Goal: Information Seeking & Learning: Check status

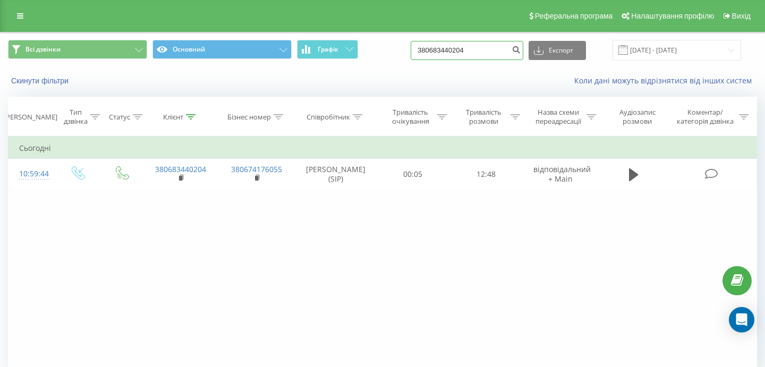
drag, startPoint x: 487, startPoint y: 47, endPoint x: 498, endPoint y: 49, distance: 10.9
click at [496, 49] on input "380683440204" at bounding box center [466, 50] width 113 height 19
drag, startPoint x: 498, startPoint y: 49, endPoint x: 441, endPoint y: 49, distance: 57.3
click at [441, 49] on input "380683440204" at bounding box center [466, 50] width 113 height 19
paste input "38 (097) 784-42-95"
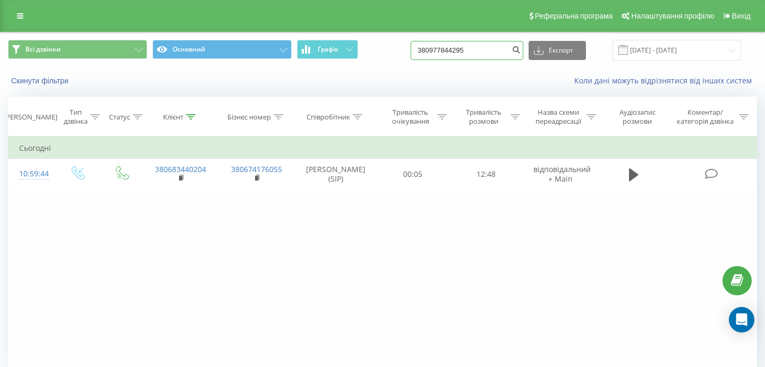
type input "380977844295"
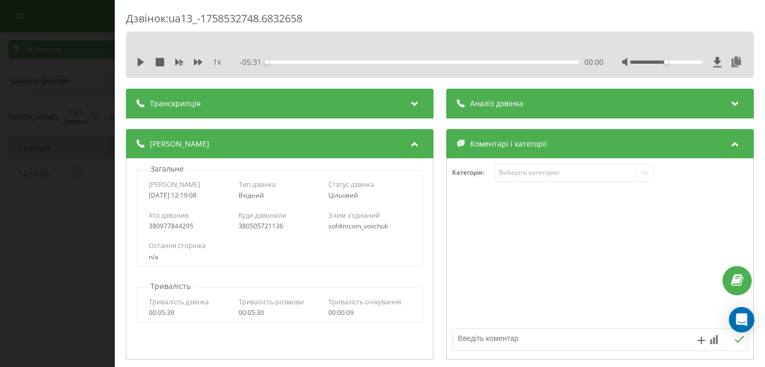
click at [75, 100] on div "Дзвінок : ua13_-1758532748.6832658 1 x - 05:31 00:00 00:00 Транскрипція Для AI-…" at bounding box center [382, 183] width 765 height 367
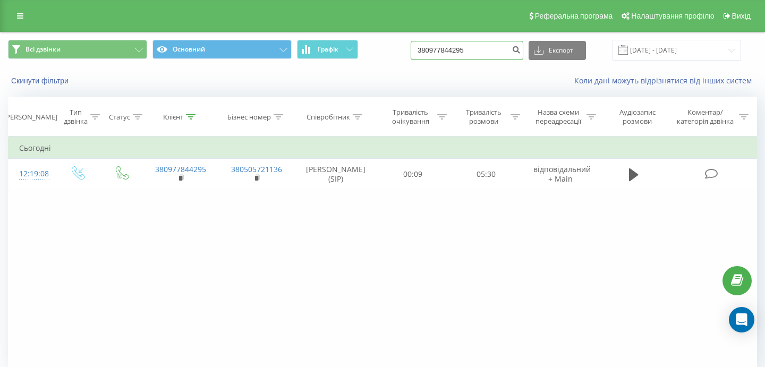
click at [497, 45] on input "380977844295" at bounding box center [466, 50] width 113 height 19
drag, startPoint x: 498, startPoint y: 48, endPoint x: 427, endPoint y: 45, distance: 70.7
click at [427, 45] on div "Всі дзвінки Основний Графік 380977844295 Експорт .csv .xls .xlsx [DATE] - [DATE]" at bounding box center [382, 50] width 749 height 21
paste input "[PHONE_NUMBER]"
type input "0509211318"
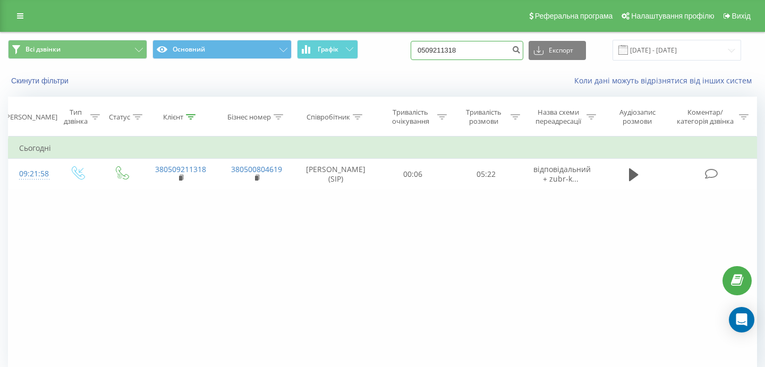
drag, startPoint x: 484, startPoint y: 46, endPoint x: 490, endPoint y: 46, distance: 6.4
click at [484, 46] on input "0509211318" at bounding box center [466, 50] width 113 height 19
drag, startPoint x: 491, startPoint y: 46, endPoint x: 424, endPoint y: 46, distance: 66.4
click at [427, 46] on div "Всі дзвінки Основний Графік 0509211318 Експорт .csv .xls .xlsx 22.06.2025 - 22.…" at bounding box center [382, 50] width 749 height 21
paste input "38 (096) 707-68-70"
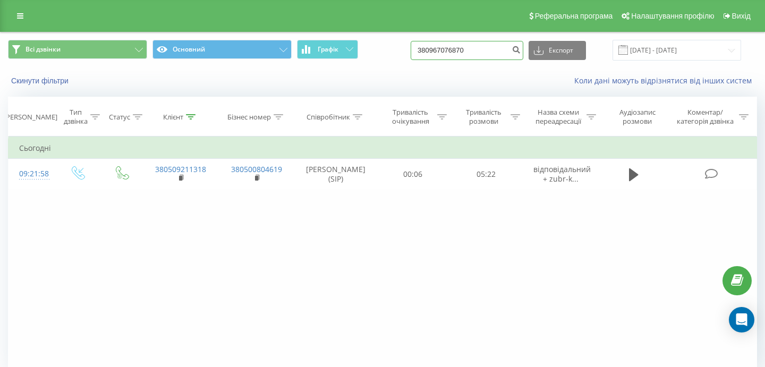
type input "380967076870"
click at [496, 59] on input "380967076870" at bounding box center [466, 50] width 113 height 19
drag, startPoint x: 499, startPoint y: 52, endPoint x: 406, endPoint y: 37, distance: 93.7
click at [407, 37] on div "Всі дзвінки Основний Графік 380967076870 Експорт .csv .xls .xlsx [DATE] - [DATE]" at bounding box center [383, 50] width 764 height 36
paste input "[PHONE_NUMBER]"
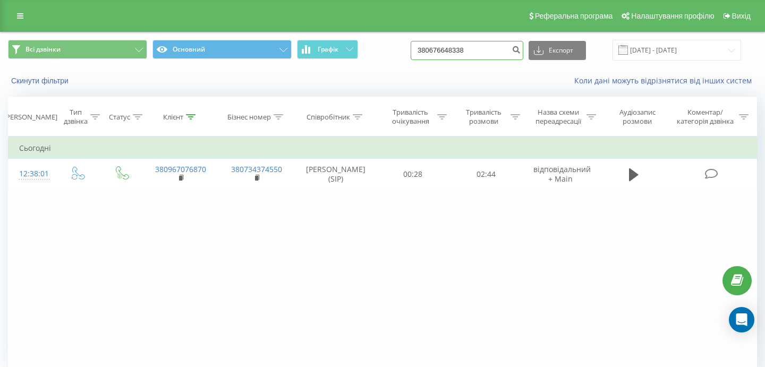
type input "380676648338"
